Goal: Task Accomplishment & Management: Complete application form

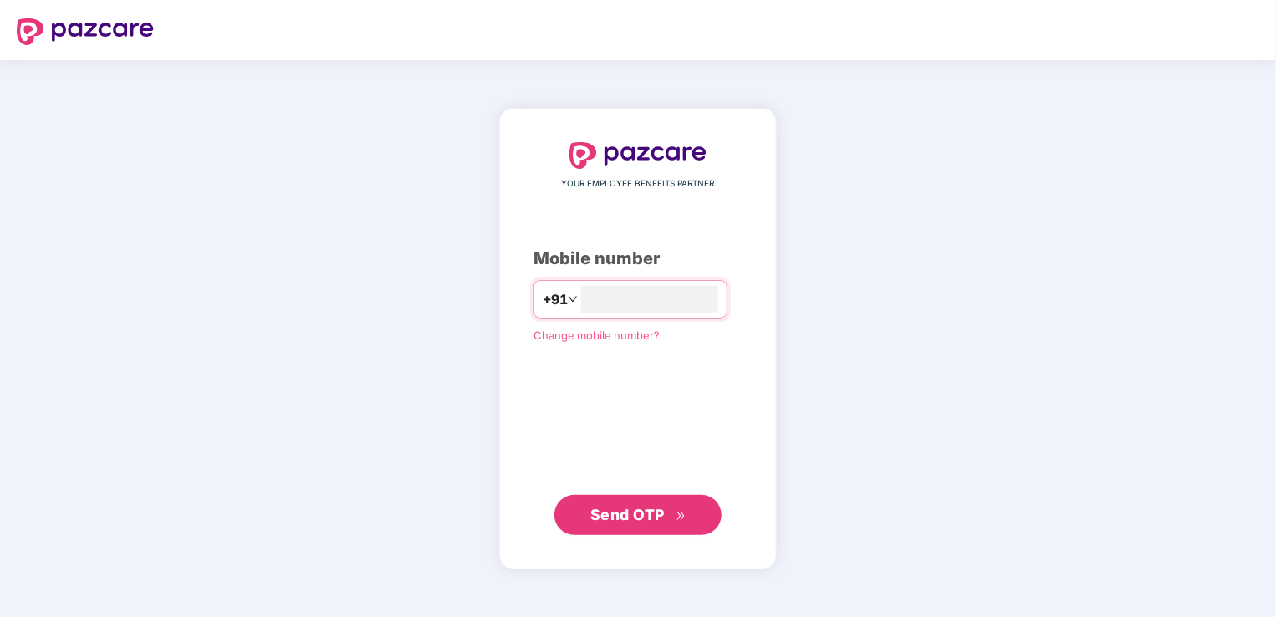
type input "**********"
click at [666, 536] on div "**********" at bounding box center [638, 339] width 278 height 460
click at [664, 522] on span "Send OTP" at bounding box center [627, 514] width 74 height 18
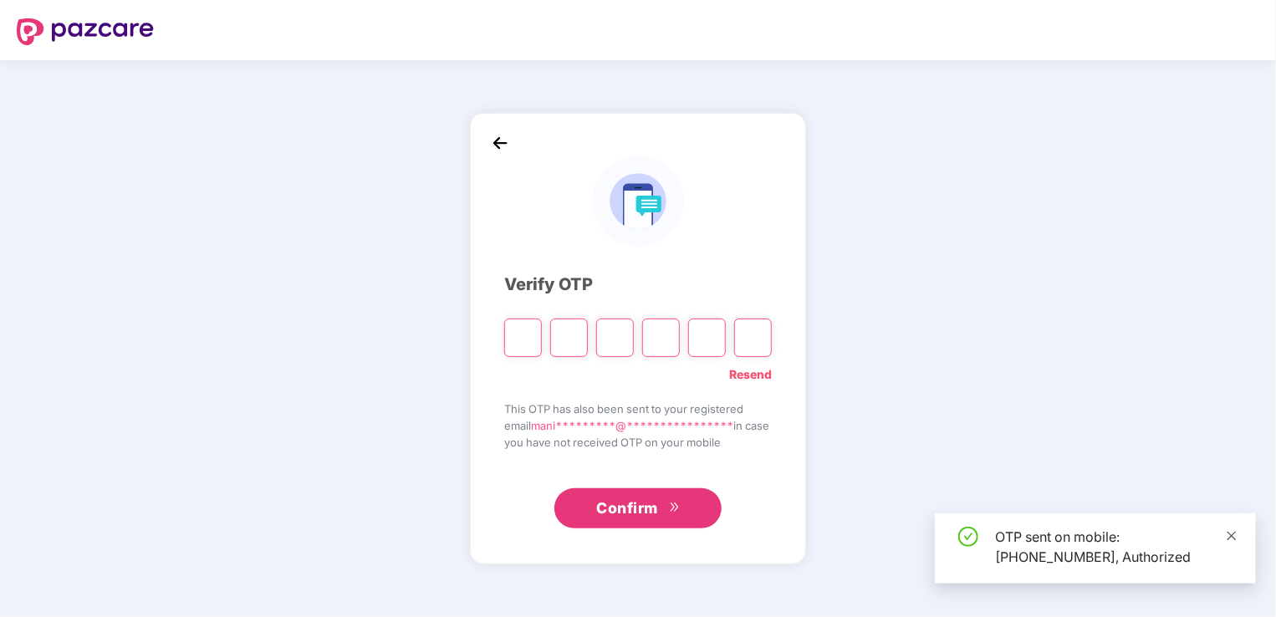
click at [1236, 539] on icon "close" at bounding box center [1232, 536] width 12 height 12
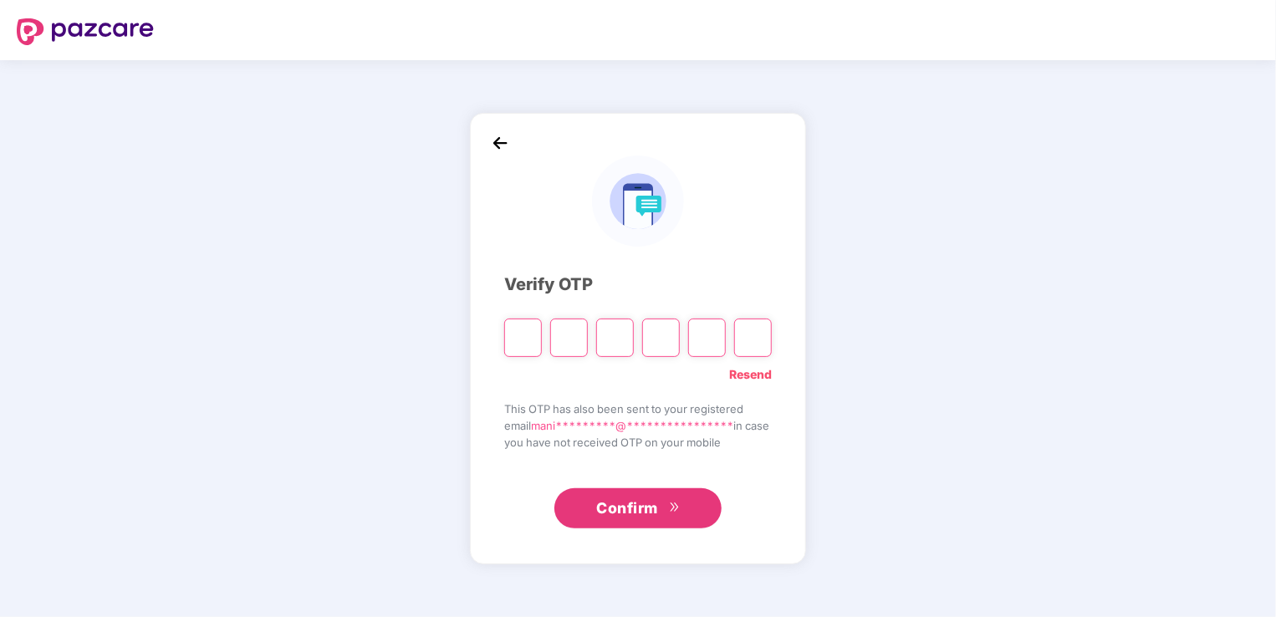
click at [520, 336] on input "Please enter verification code. Digit 1" at bounding box center [523, 338] width 38 height 38
paste input "*"
type input "*"
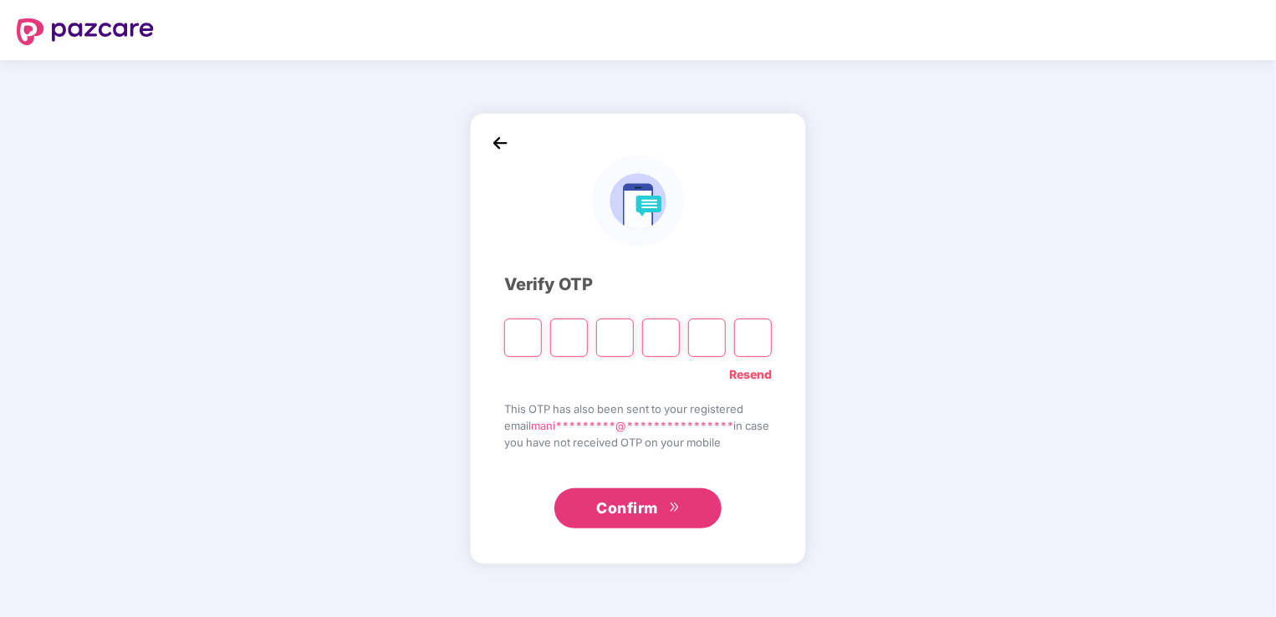
type input "*"
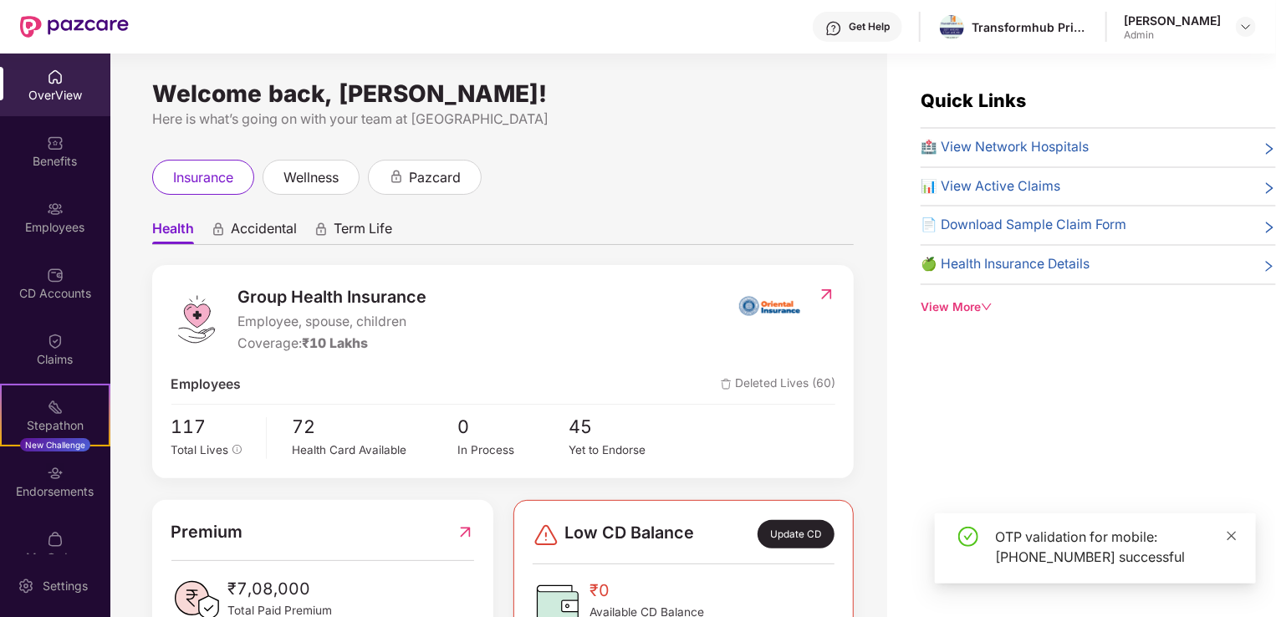
click at [1228, 537] on icon "close" at bounding box center [1232, 536] width 12 height 12
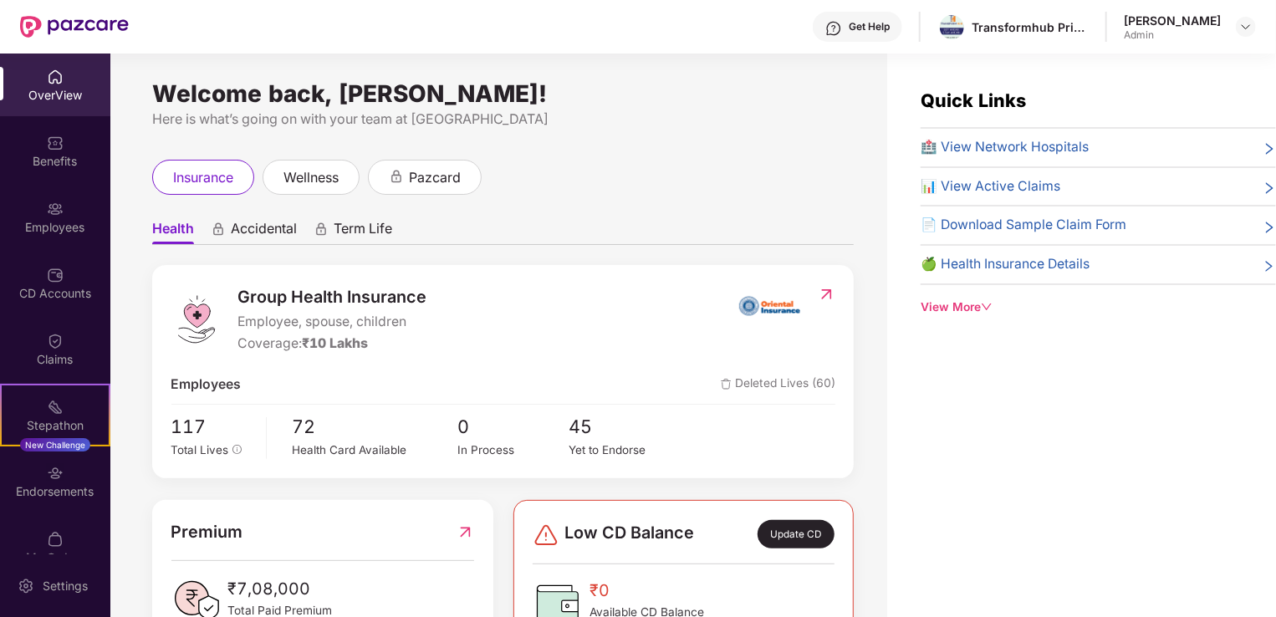
click at [776, 393] on span "Deleted Lives (60)" at bounding box center [778, 385] width 115 height 21
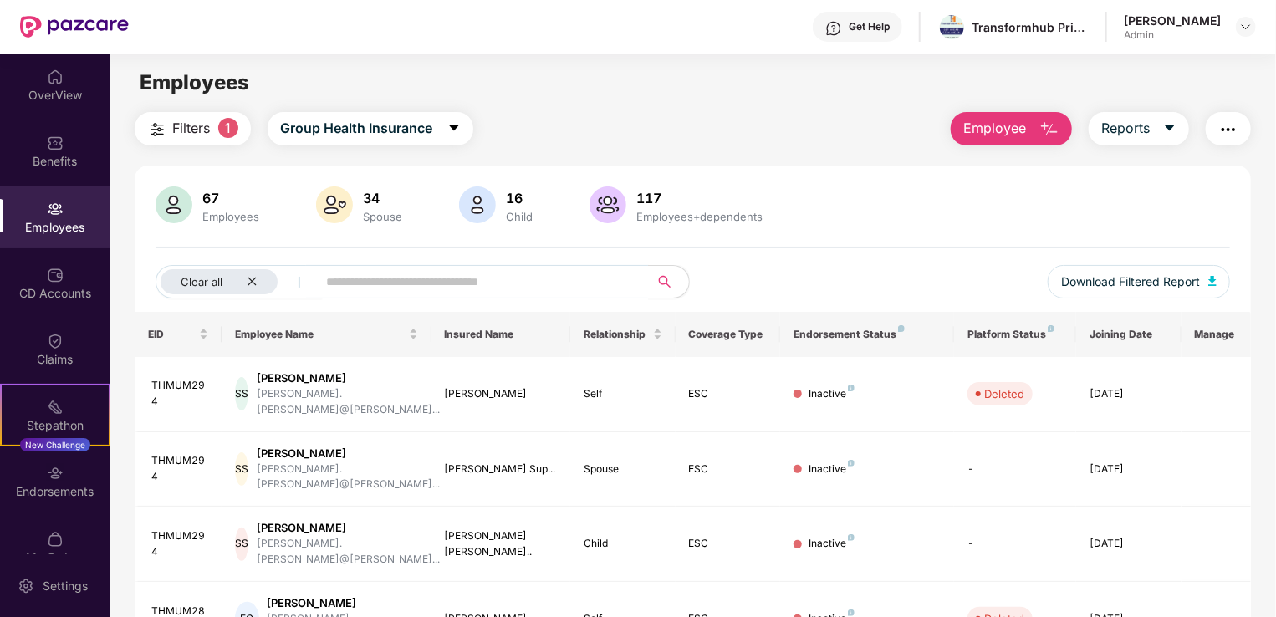
click at [207, 212] on div "Employees" at bounding box center [231, 216] width 64 height 13
click at [378, 202] on div "34" at bounding box center [383, 198] width 46 height 17
click at [986, 125] on span "Employee" at bounding box center [994, 128] width 63 height 21
click at [353, 288] on input "text" at bounding box center [476, 281] width 300 height 25
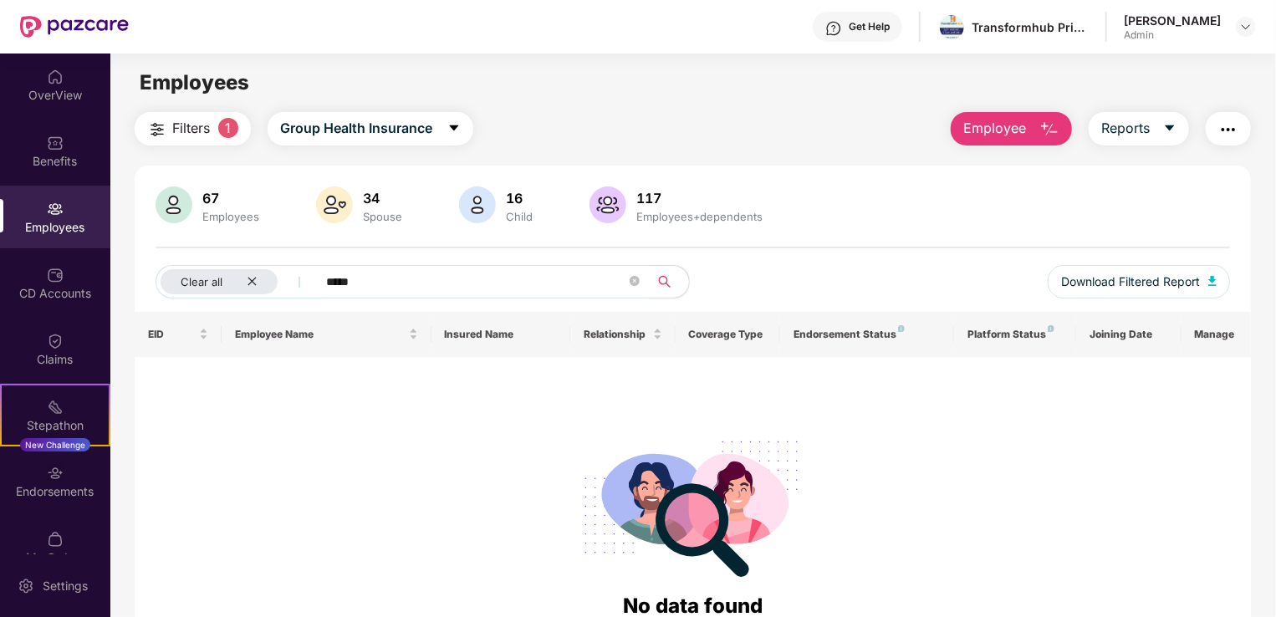
type input "*****"
click at [1037, 126] on button "Employee" at bounding box center [1011, 128] width 121 height 33
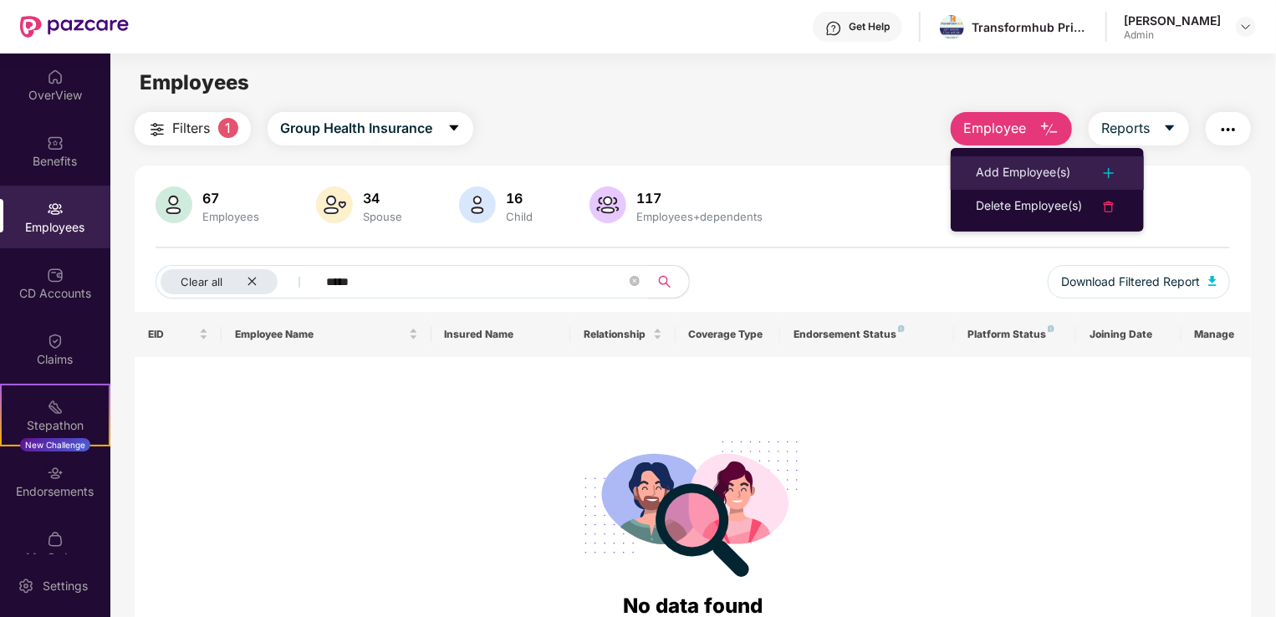
click at [1025, 161] on li "Add Employee(s)" at bounding box center [1047, 172] width 193 height 33
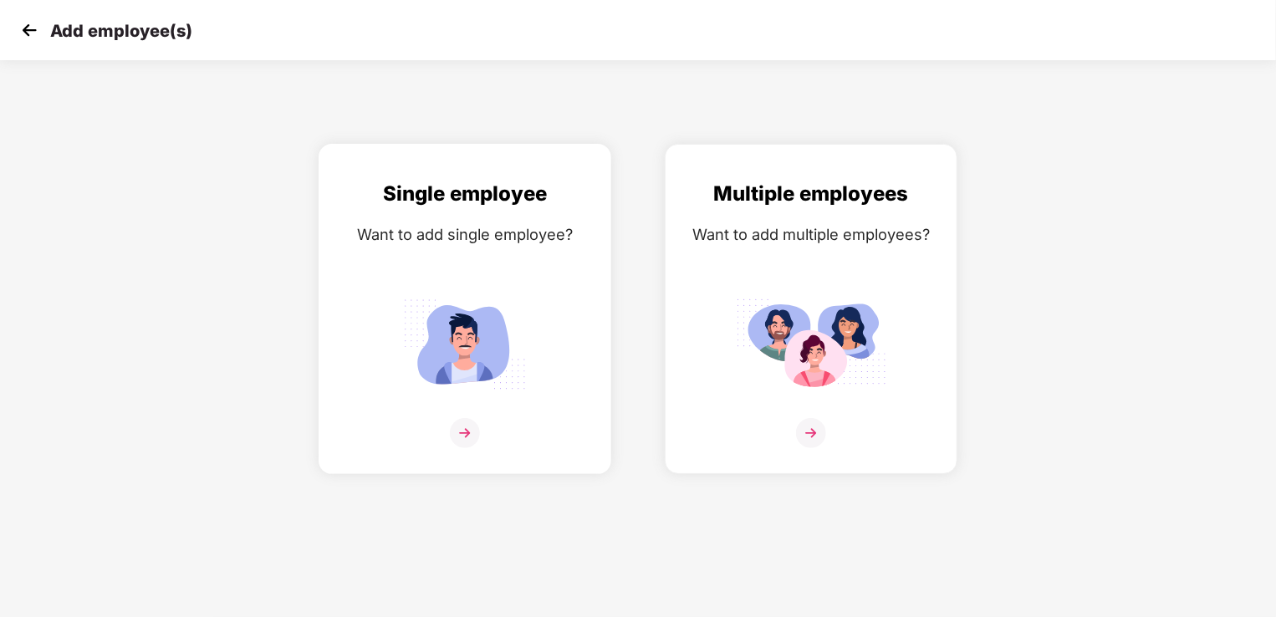
click at [478, 295] on img at bounding box center [465, 344] width 151 height 105
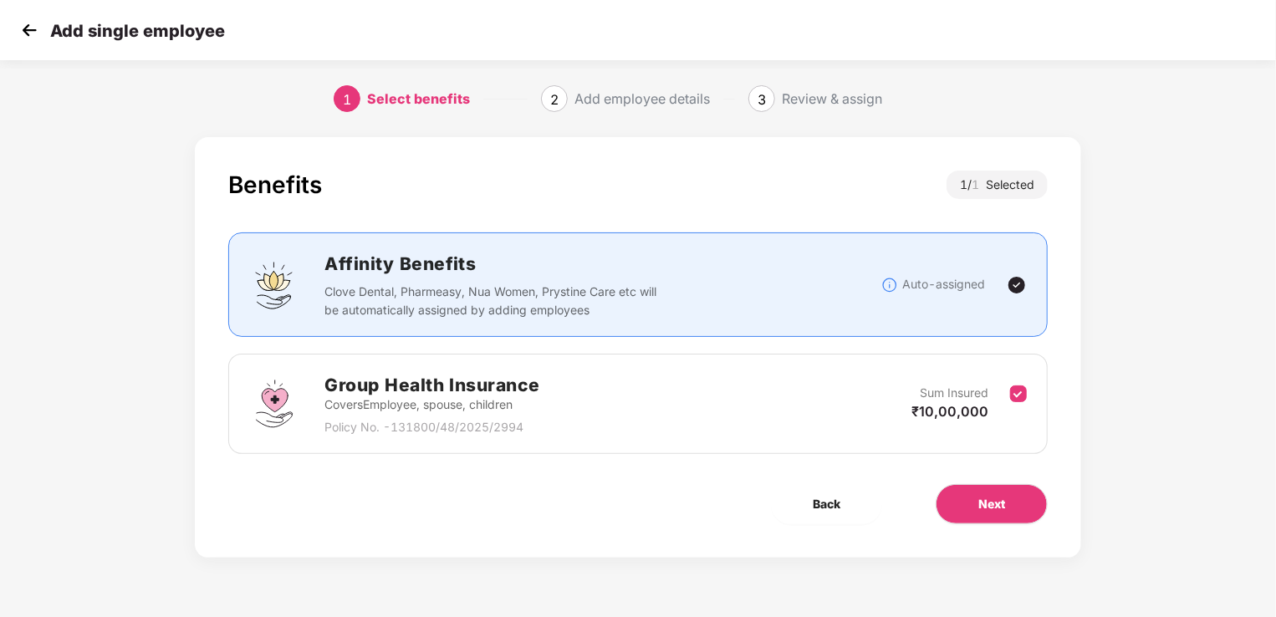
click at [35, 34] on img at bounding box center [29, 30] width 25 height 25
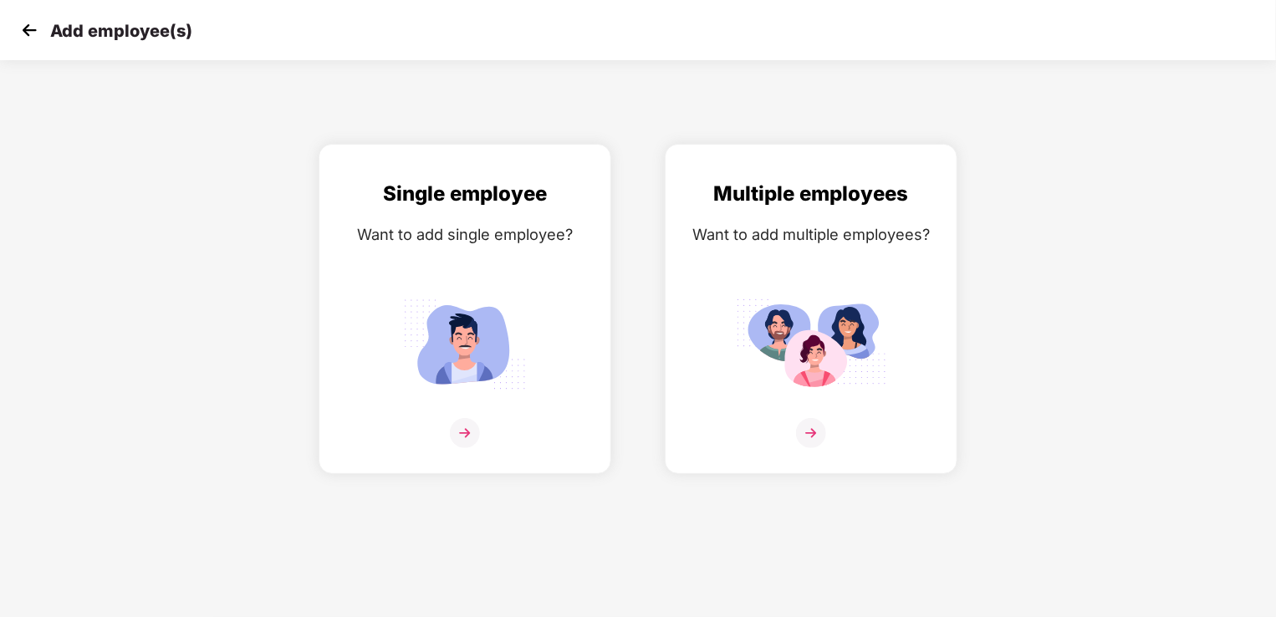
click at [35, 34] on img at bounding box center [29, 30] width 25 height 25
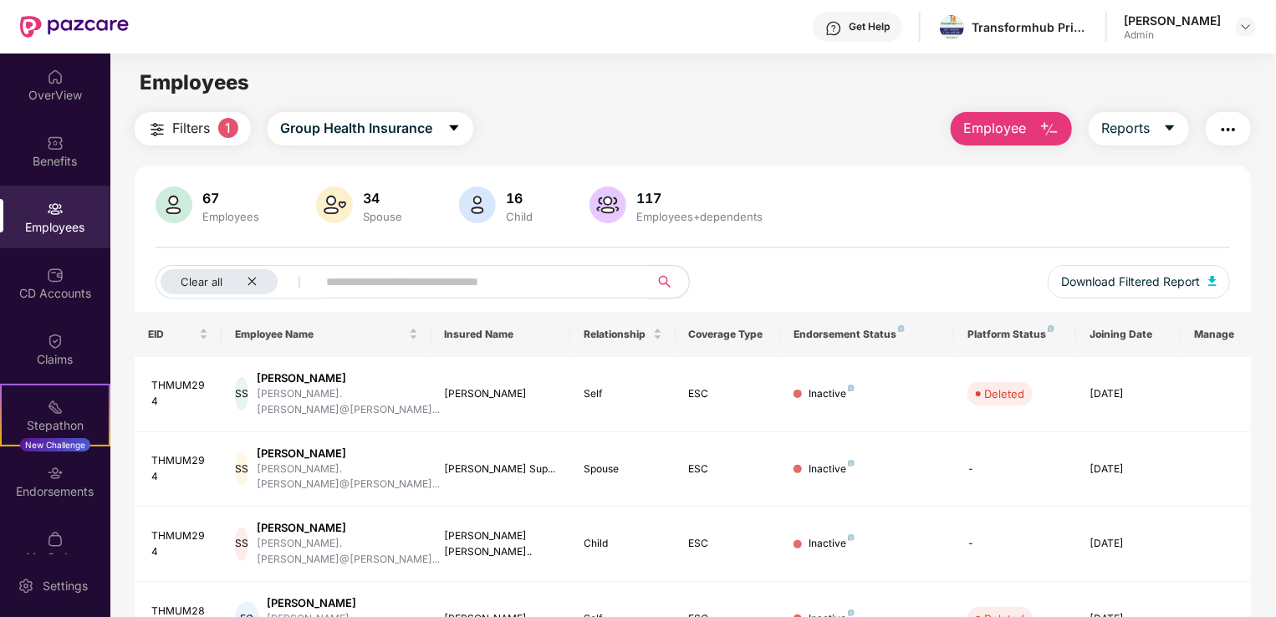
scroll to position [27, 0]
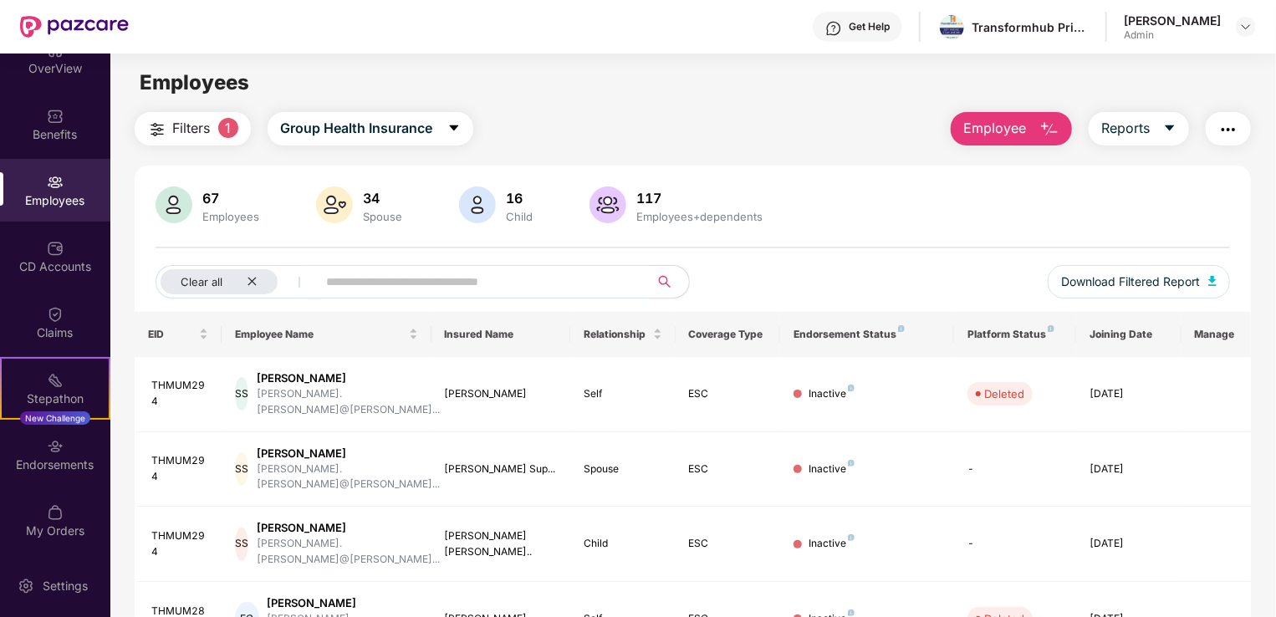
click at [1014, 134] on span "Employee" at bounding box center [994, 128] width 63 height 21
click at [227, 210] on div "Employees" at bounding box center [231, 216] width 64 height 13
click at [371, 202] on div "34" at bounding box center [383, 198] width 46 height 17
